Goal: Complete application form

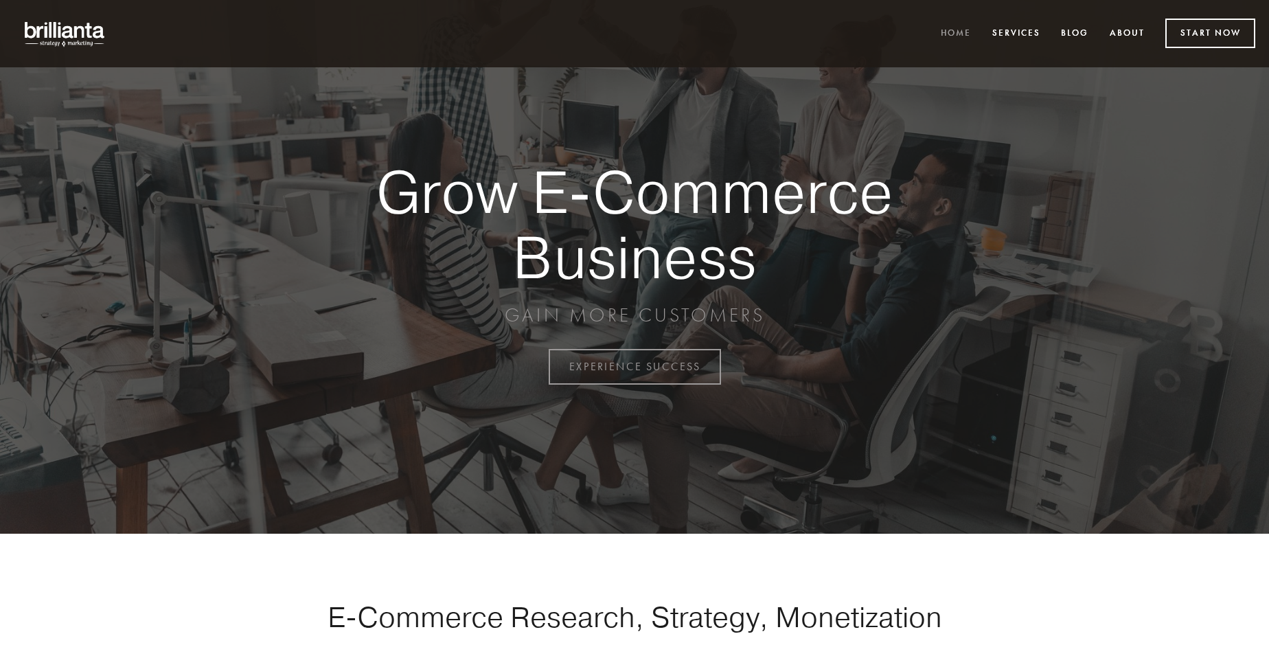
scroll to position [3600, 0]
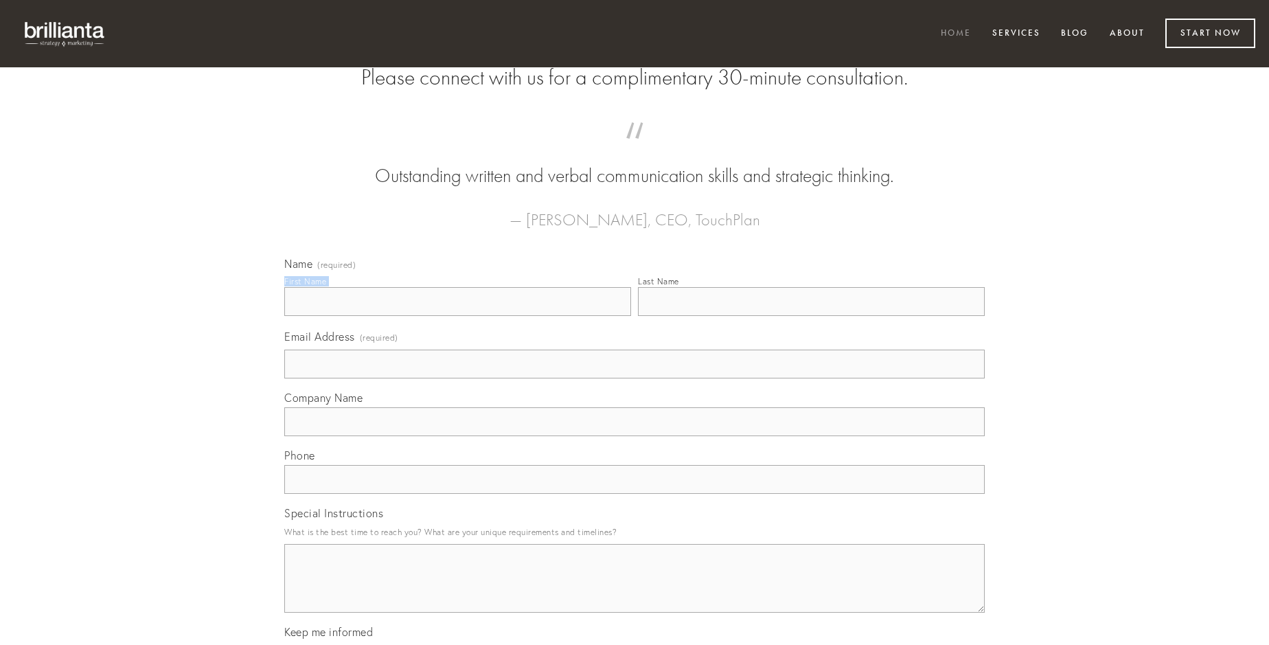
type input "[PERSON_NAME]"
click at [811, 316] on input "Last Name" at bounding box center [811, 301] width 347 height 29
type input "[PERSON_NAME]"
click at [635, 378] on input "Email Address (required)" at bounding box center [634, 364] width 701 height 29
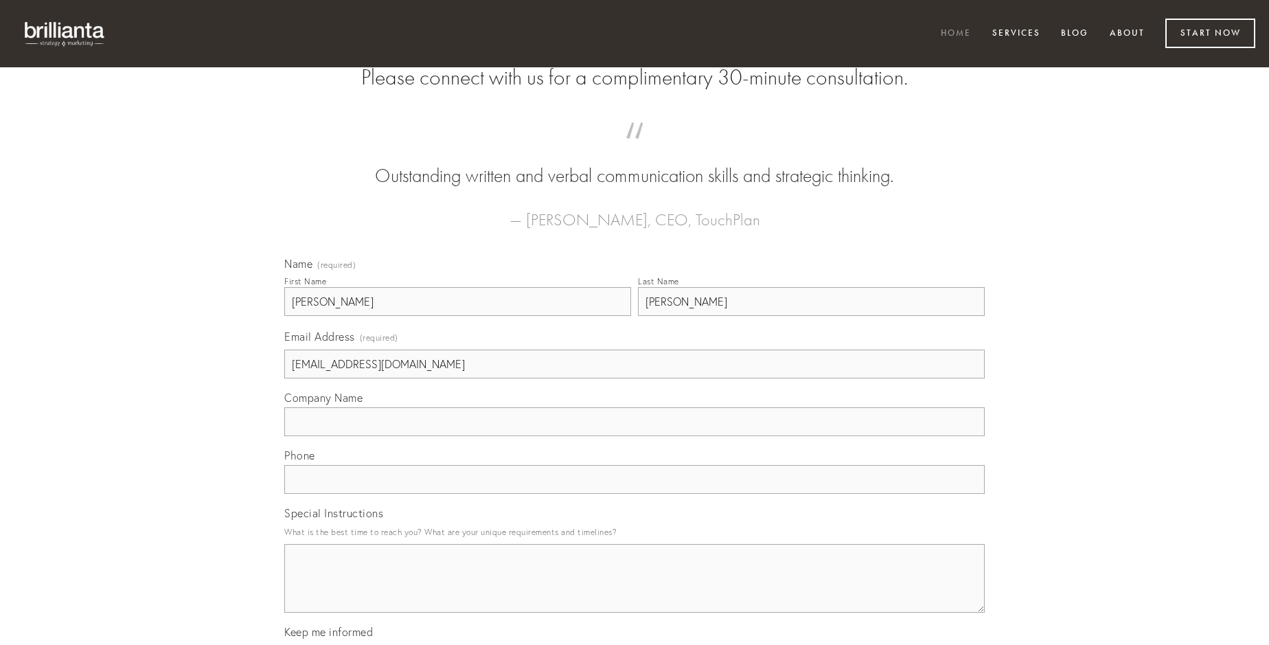
type input "[EMAIL_ADDRESS][DOMAIN_NAME]"
click at [635, 436] on input "Company Name" at bounding box center [634, 421] width 701 height 29
type input "demum"
click at [635, 494] on input "text" at bounding box center [634, 479] width 701 height 29
click at [635, 591] on textarea "Special Instructions" at bounding box center [634, 578] width 701 height 69
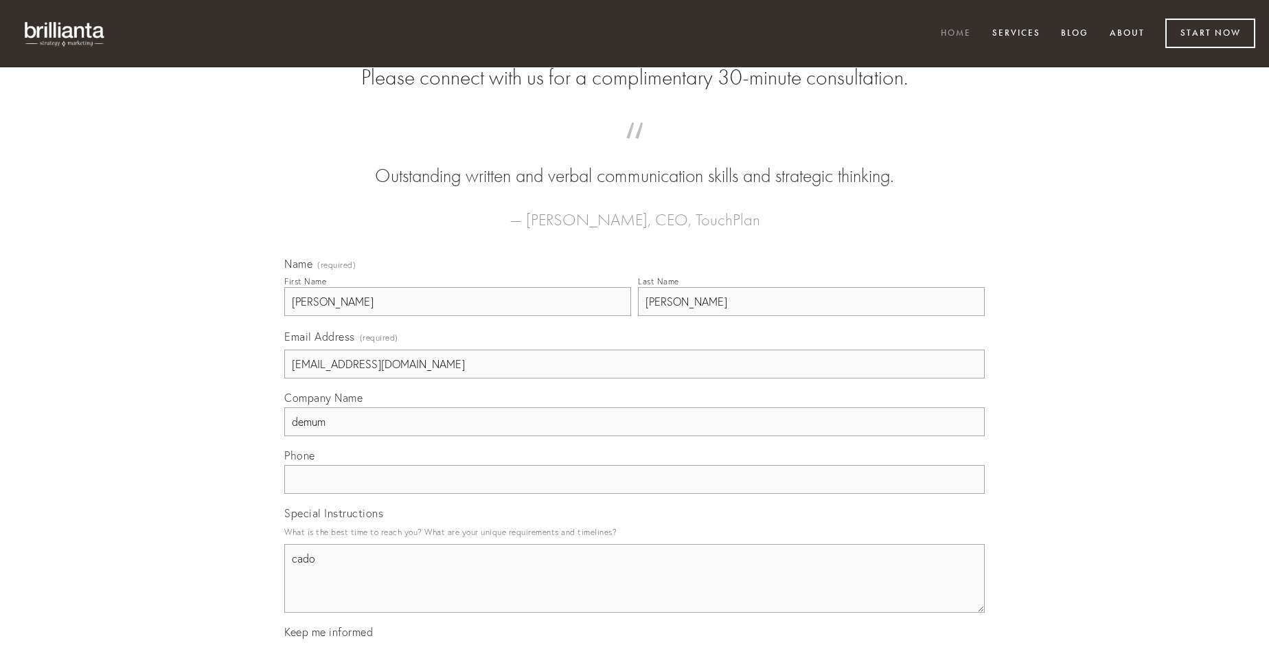
type textarea "cado"
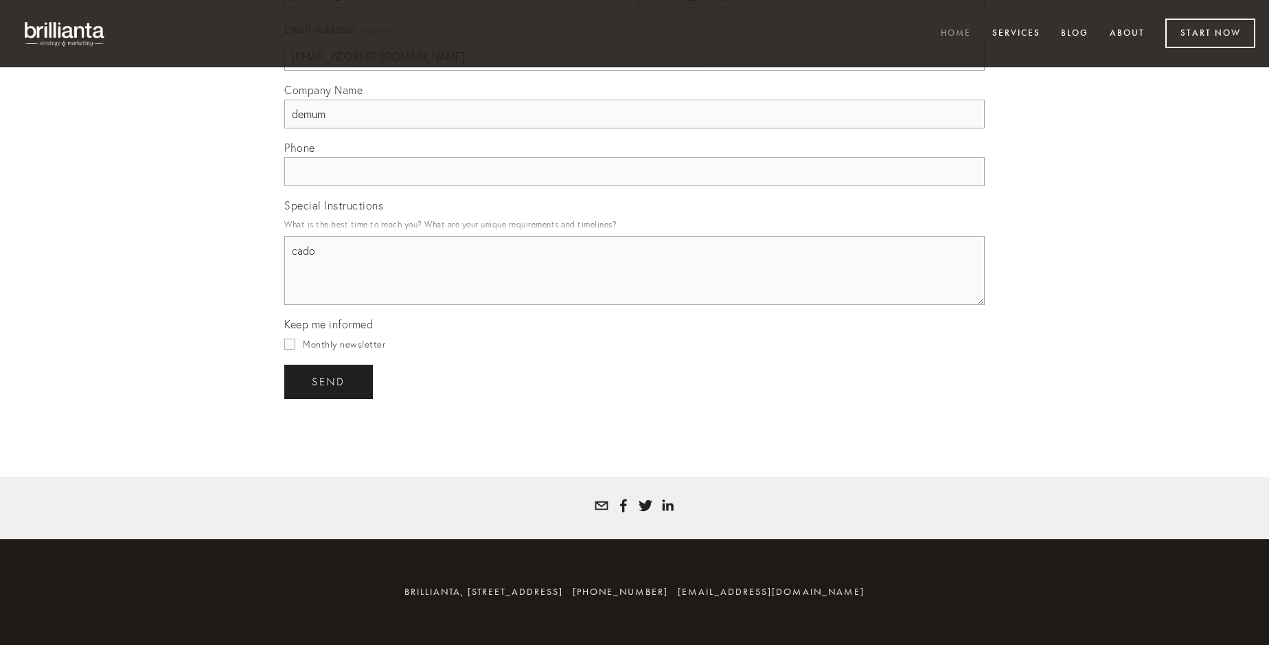
click at [330, 381] on span "send" at bounding box center [329, 382] width 34 height 12
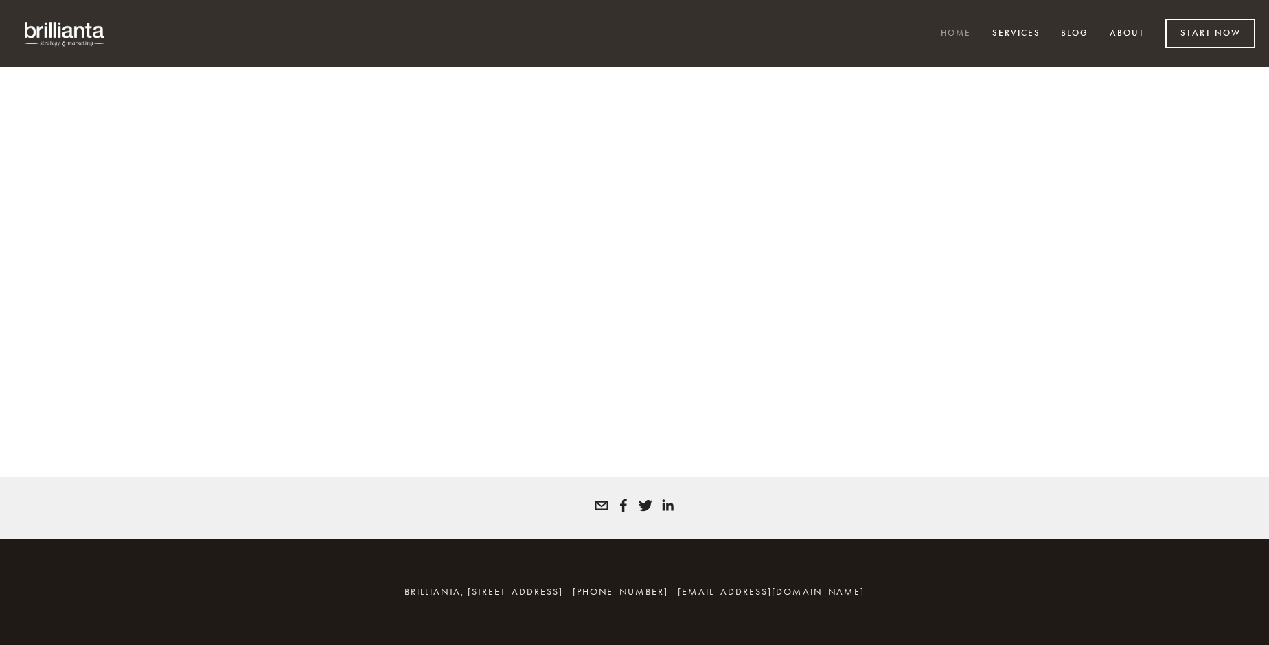
scroll to position [3582, 0]
